Goal: Task Accomplishment & Management: Manage account settings

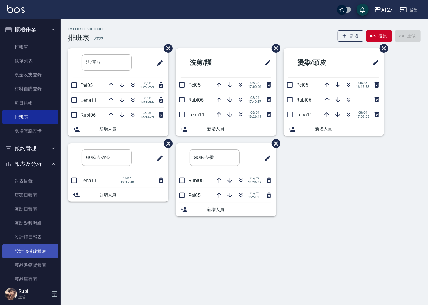
click at [28, 249] on link "設計師抽成報表" at bounding box center [30, 251] width 56 height 14
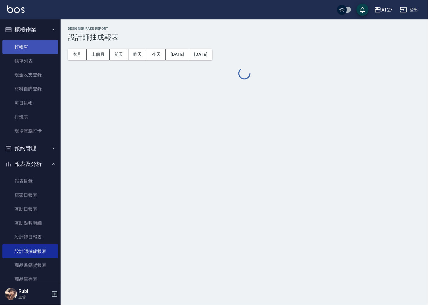
click at [29, 44] on link "打帳單" at bounding box center [30, 47] width 56 height 14
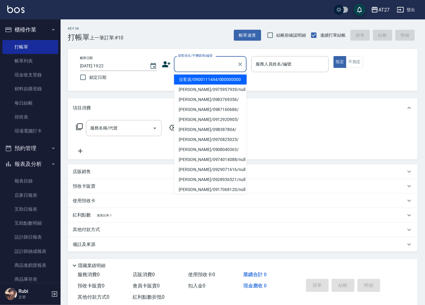
click at [197, 62] on input "顧客姓名/手機號碼/編號" at bounding box center [205, 64] width 58 height 11
click at [191, 84] on li "沒客資/0900111444/000000000" at bounding box center [210, 79] width 73 height 10
type input "沒客資/0900111444/000000000"
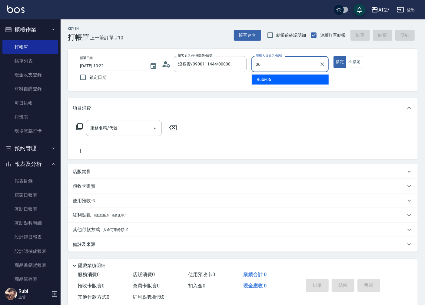
type input "Rubi-06"
type button "true"
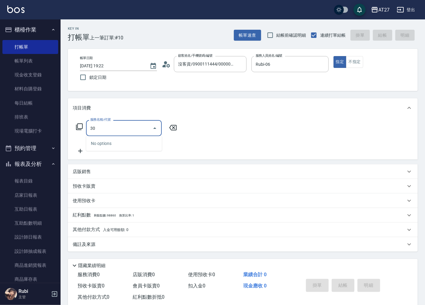
type input "301"
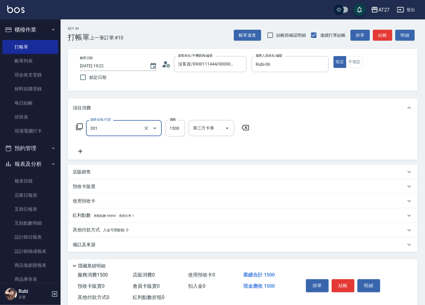
type input "150"
type input "燙髮(301)"
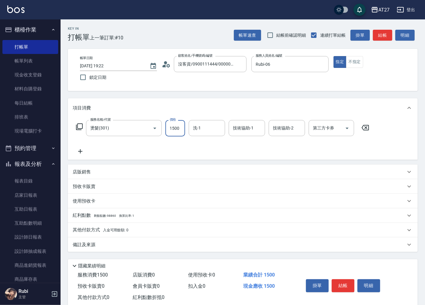
type input "0"
type input "140"
type input "1400"
type input "鯨魚-12"
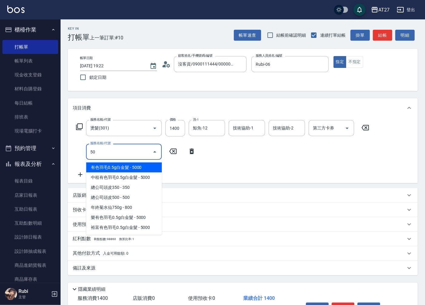
type input "501"
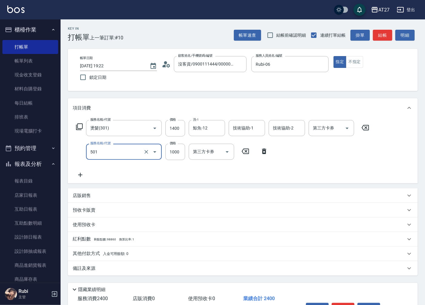
type input "240"
type input "染髮(501)"
click at [380, 35] on button "結帳" at bounding box center [382, 35] width 19 height 11
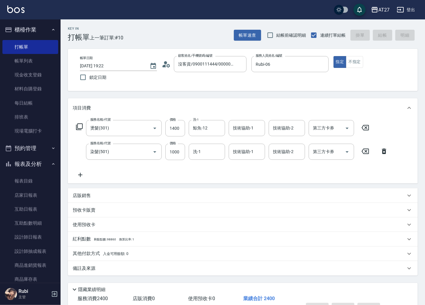
type input "0"
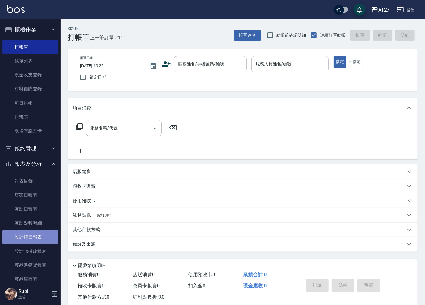
click at [32, 235] on link "設計師日報表" at bounding box center [30, 237] width 56 height 14
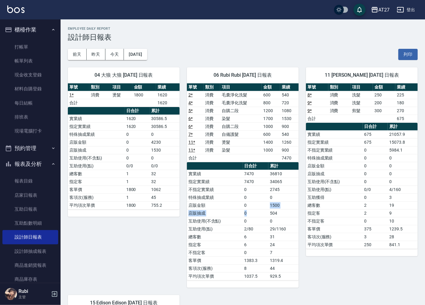
drag, startPoint x: 264, startPoint y: 207, endPoint x: 257, endPoint y: 197, distance: 11.3
click at [257, 197] on tbody "實業績 7470 36810 指定實業績 7470 34065 不指定實業績 0 2745 特殊抽成業績 0 0 店販金額 0 1500 店販抽成 0 504…" at bounding box center [243, 225] width 112 height 110
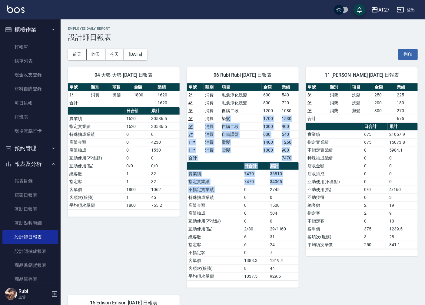
drag, startPoint x: 257, startPoint y: 197, endPoint x: 246, endPoint y: 191, distance: 12.9
click at [246, 191] on div "單號 類別 項目 金額 業績 2 * 消費 毛囊淨化洗髮 600 540 4 * 消費 毛囊淨化洗髮 800 720 5 * 消費 自購二段 1200 108…" at bounding box center [243, 181] width 112 height 197
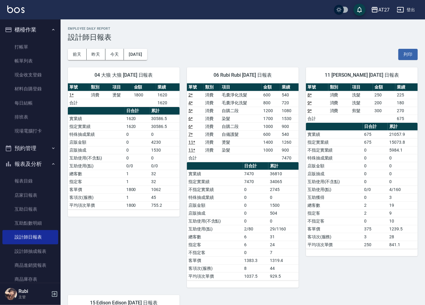
drag, startPoint x: 246, startPoint y: 191, endPoint x: 255, endPoint y: 237, distance: 47.1
click at [255, 237] on tbody "實業績 7470 36810 指定實業績 7470 34065 不指定實業績 0 2745 特殊抽成業績 0 0 店販金額 0 1500 店販抽成 0 504…" at bounding box center [243, 225] width 112 height 110
drag, startPoint x: 222, startPoint y: 153, endPoint x: 236, endPoint y: 180, distance: 30.3
click at [236, 180] on div "單號 類別 項目 金額 業績 2 * 消費 毛囊淨化洗髮 600 540 4 * 消費 毛囊淨化洗髮 800 720 5 * 消費 自購二段 1200 108…" at bounding box center [243, 181] width 112 height 197
drag, startPoint x: 236, startPoint y: 180, endPoint x: 242, endPoint y: 221, distance: 41.6
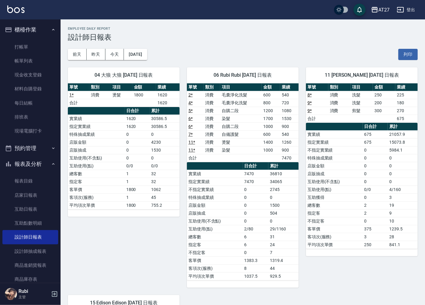
click at [242, 221] on td "互助使用(不含點)" at bounding box center [215, 221] width 56 height 8
click at [189, 150] on link "11 *" at bounding box center [191, 149] width 7 height 5
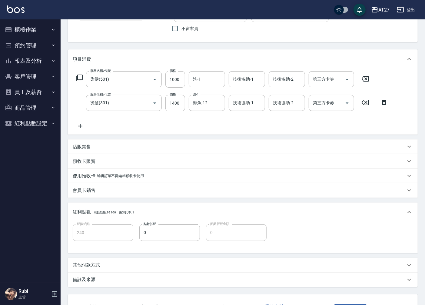
scroll to position [96, 0]
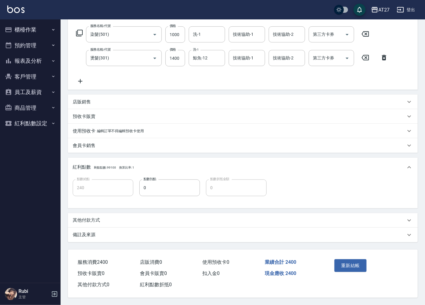
click at [95, 219] on p "其他付款方式" at bounding box center [86, 220] width 27 height 6
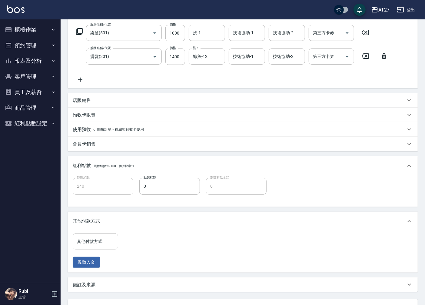
click at [92, 245] on input "其他付款方式" at bounding box center [95, 241] width 40 height 11
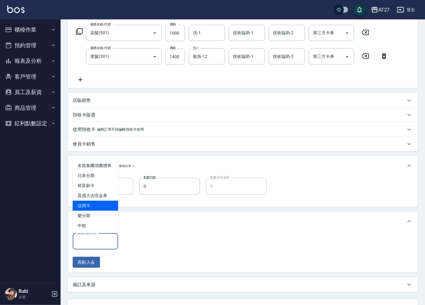
click at [93, 202] on span "信用卡" at bounding box center [95, 205] width 45 height 10
type input "信用卡"
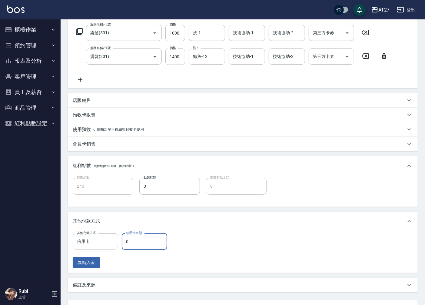
click at [133, 238] on input "0" at bounding box center [144, 241] width 45 height 16
type input "2"
type input "230"
type input "210"
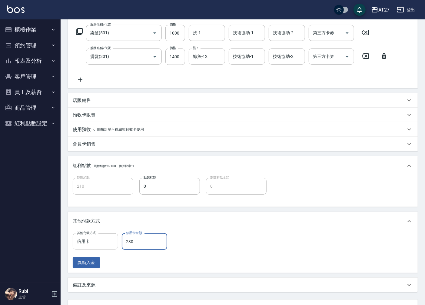
type input "2305"
type input "0"
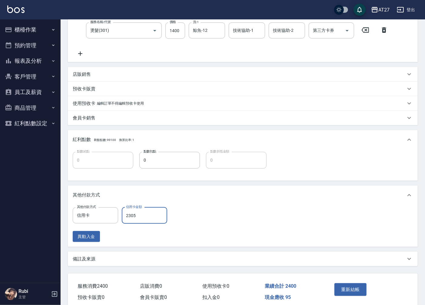
scroll to position [148, 0]
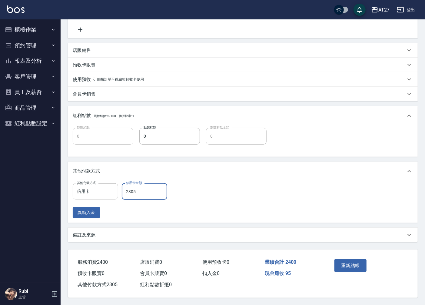
drag, startPoint x: 131, startPoint y: 190, endPoint x: 136, endPoint y: 190, distance: 5.4
click at [136, 190] on input "2305" at bounding box center [144, 191] width 45 height 16
type input "232"
type input "210"
type input "2328"
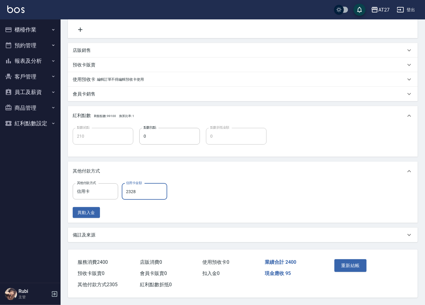
type input "0"
type input "2328"
click at [350, 263] on button "重新結帳" at bounding box center [350, 265] width 32 height 13
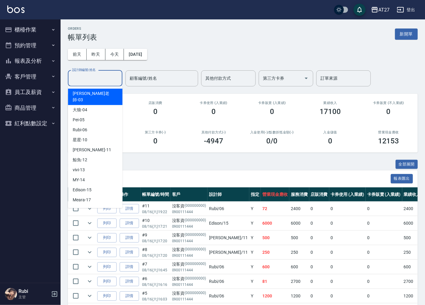
click at [91, 80] on input "設計師編號/姓名" at bounding box center [95, 78] width 49 height 11
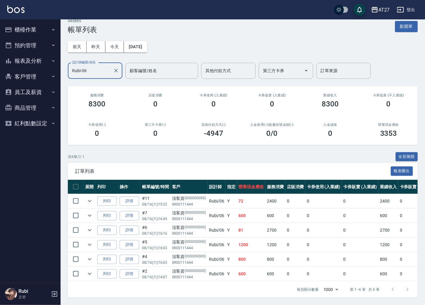
scroll to position [13, 0]
type input "Rubi-06"
click at [39, 74] on button "客戶管理" at bounding box center [30, 77] width 56 height 16
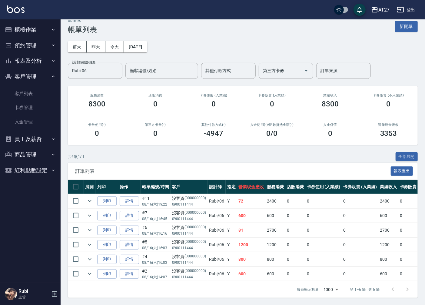
click at [40, 74] on button "客戶管理" at bounding box center [30, 77] width 56 height 16
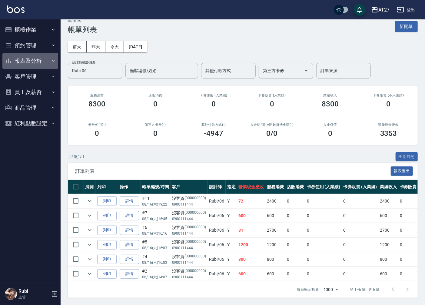
click at [42, 61] on button "報表及分析" at bounding box center [30, 61] width 56 height 16
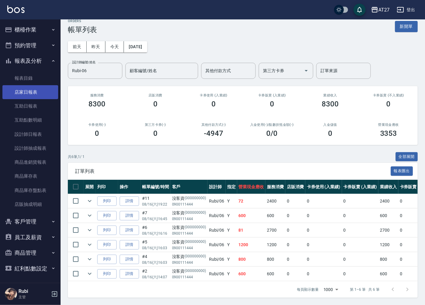
click at [35, 96] on link "店家日報表" at bounding box center [30, 92] width 56 height 14
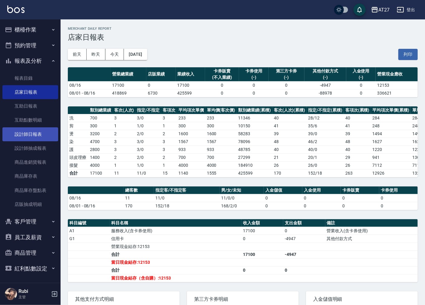
click at [42, 135] on link "設計師日報表" at bounding box center [30, 134] width 56 height 14
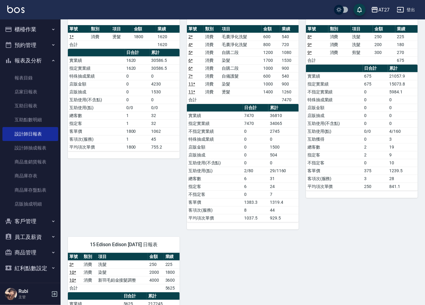
scroll to position [163, 0]
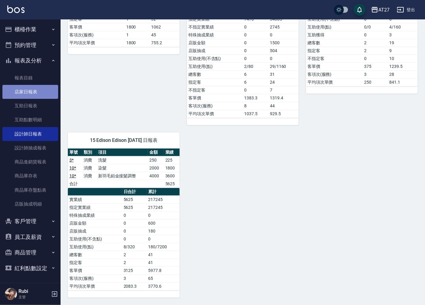
click at [32, 92] on link "店家日報表" at bounding box center [30, 92] width 56 height 14
